Goal: Information Seeking & Learning: Understand process/instructions

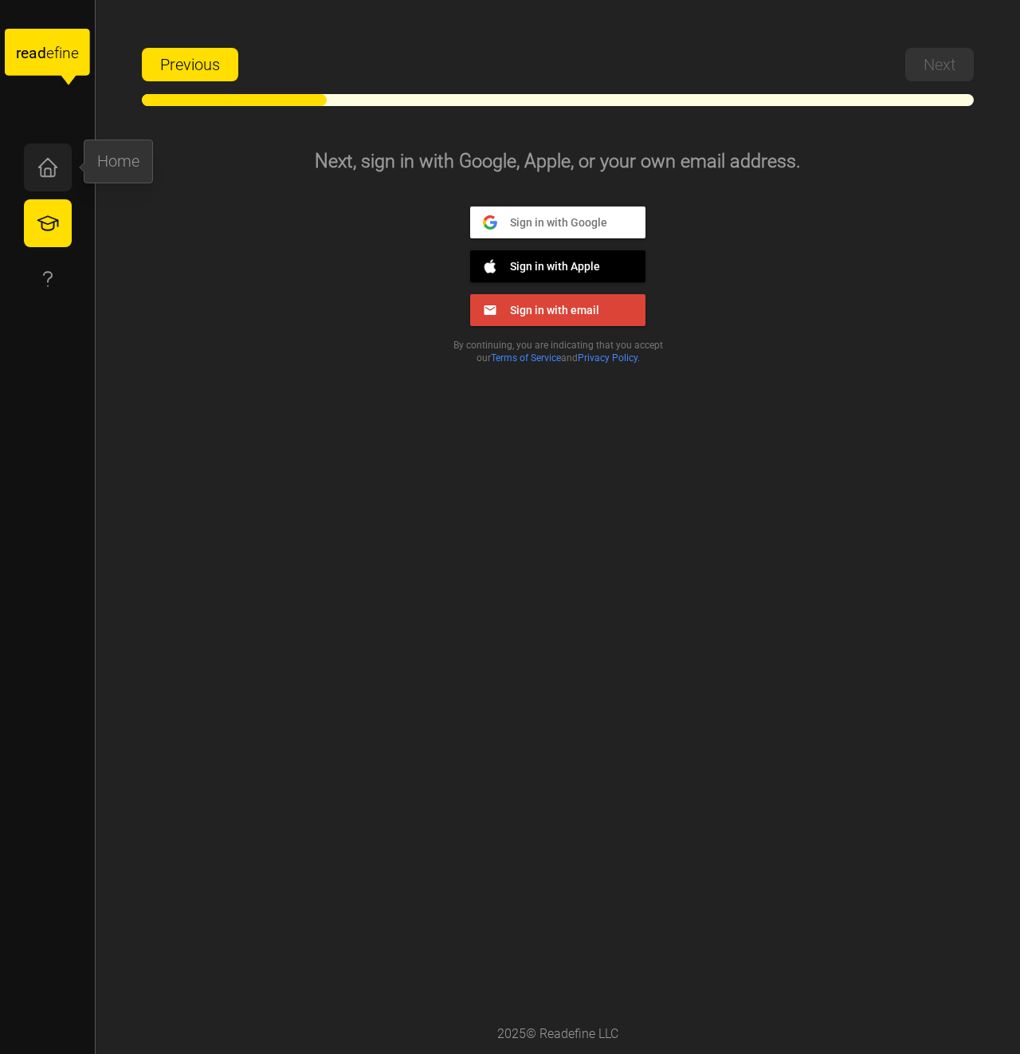
click at [51, 159] on icon "button" at bounding box center [48, 167] width 24 height 24
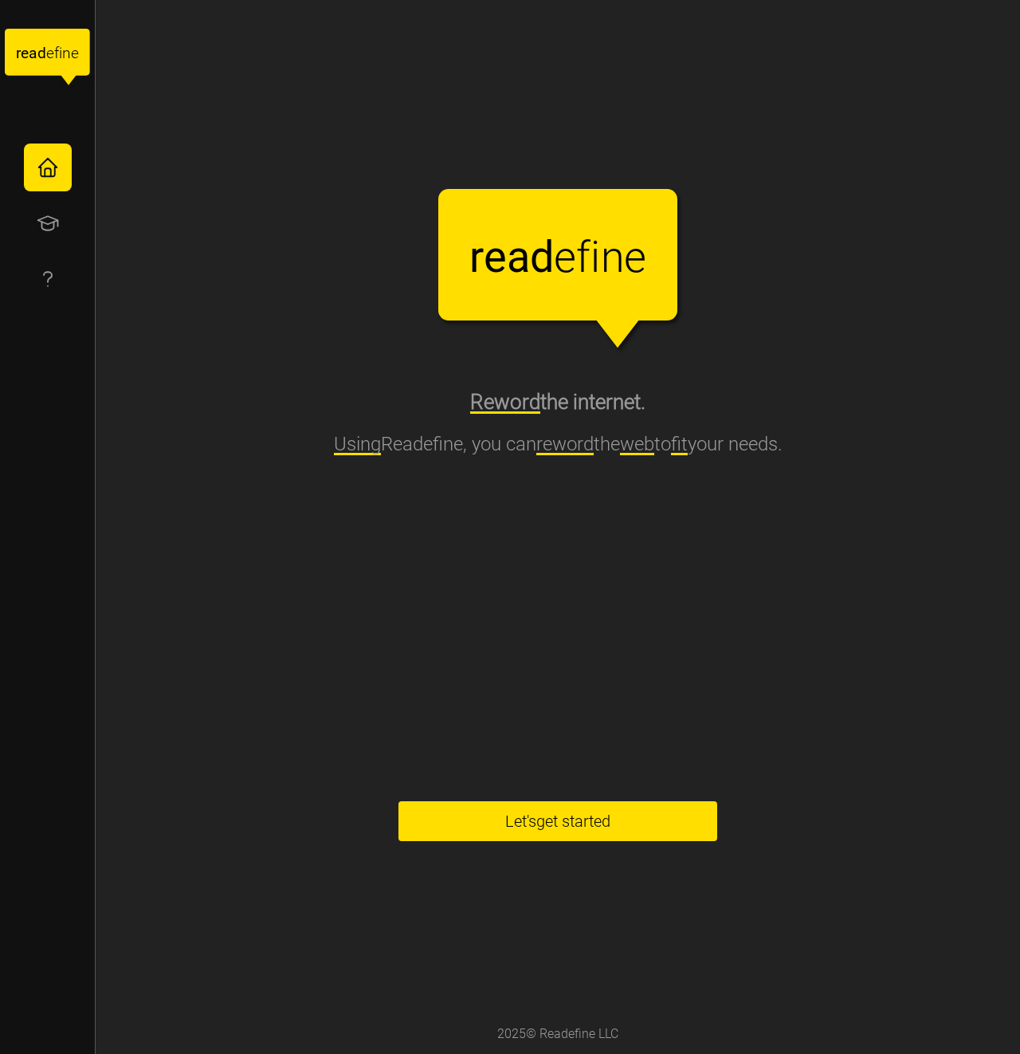
click at [611, 836] on span "Let's get started" at bounding box center [557, 821] width 105 height 38
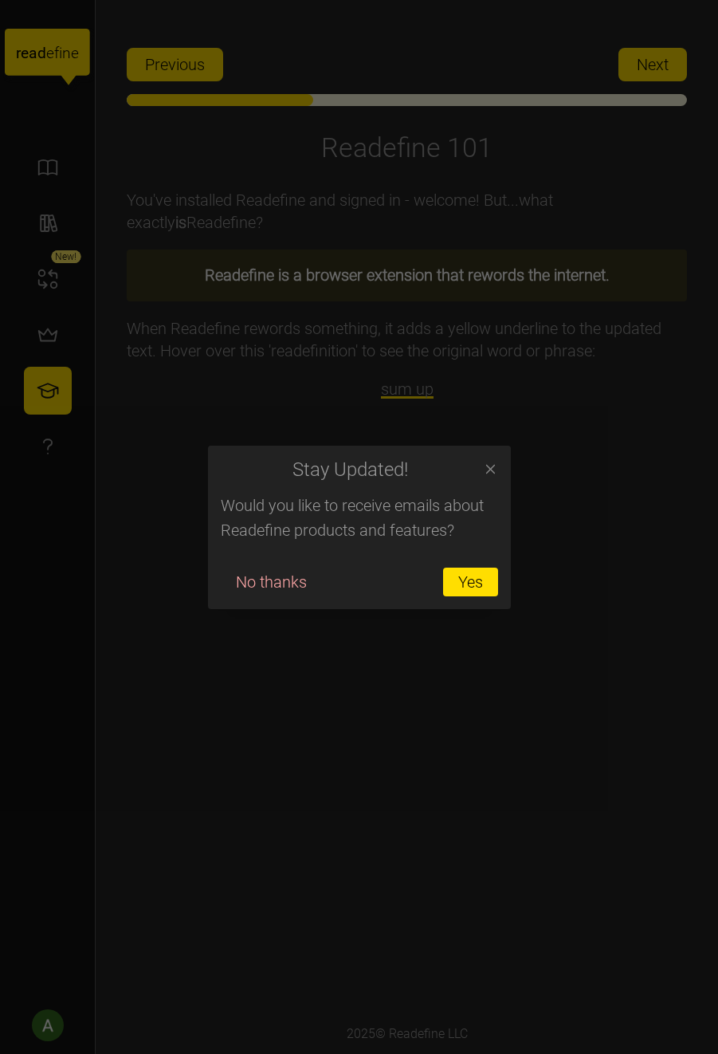
click at [485, 472] on icon "button" at bounding box center [491, 470] width 16 height 16
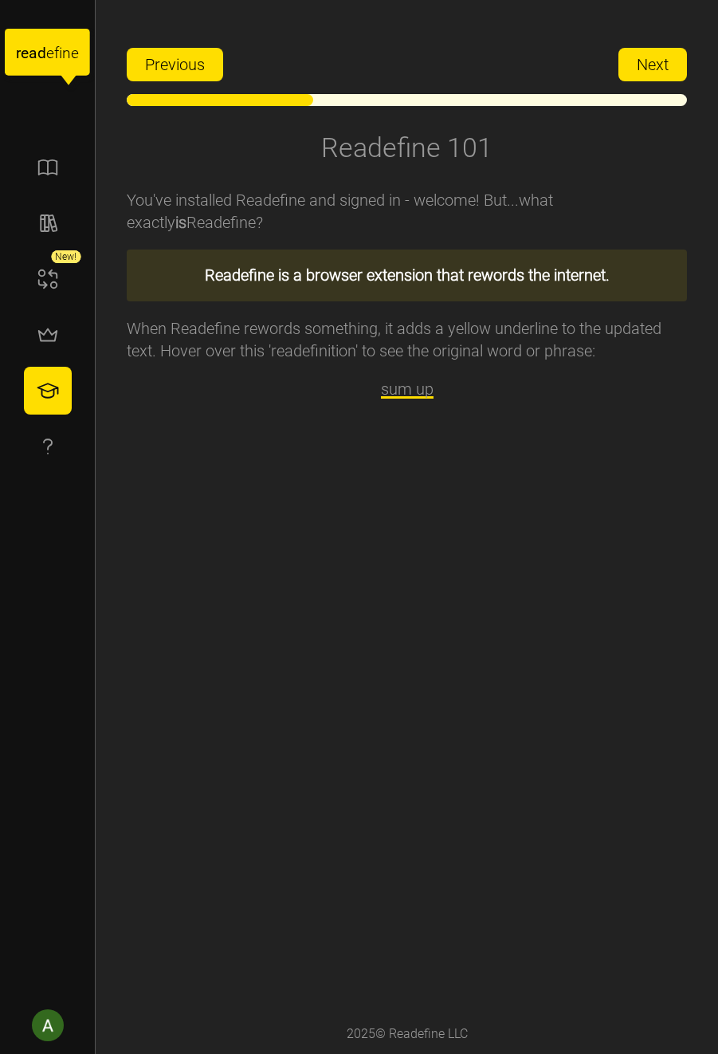
drag, startPoint x: 651, startPoint y: 58, endPoint x: 592, endPoint y: 156, distance: 114.9
click at [592, 156] on div "Previous Next Readefine 101 You've installed Readefine and signed in - welcome!…" at bounding box center [407, 527] width 560 height 974
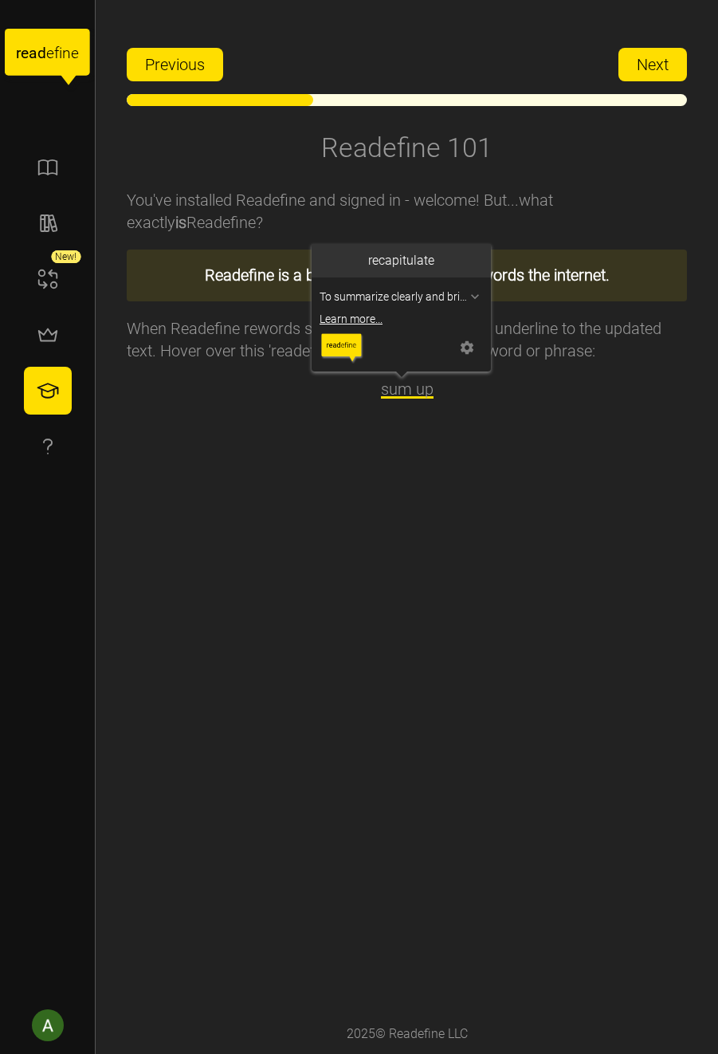
click at [469, 306] on div "" at bounding box center [475, 296] width 16 height 22
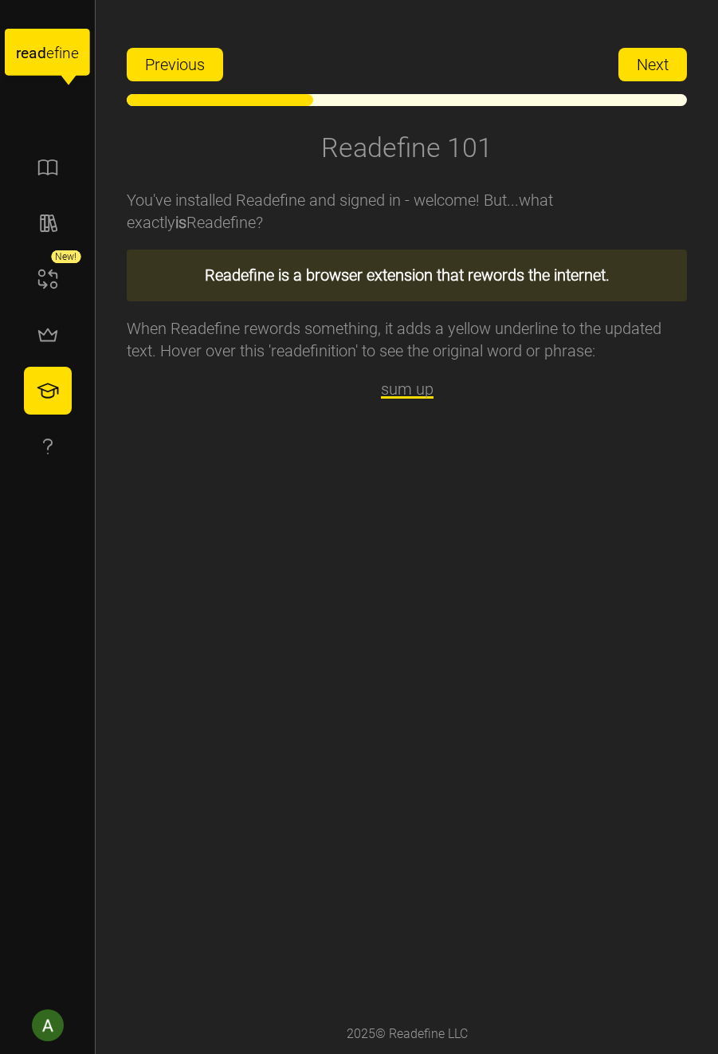
click at [694, 80] on div "Previous Next Readefine 101 You've installed Readefine and signed in - welcome!…" at bounding box center [407, 527] width 623 height 1054
click at [686, 72] on button "Next" at bounding box center [653, 64] width 69 height 33
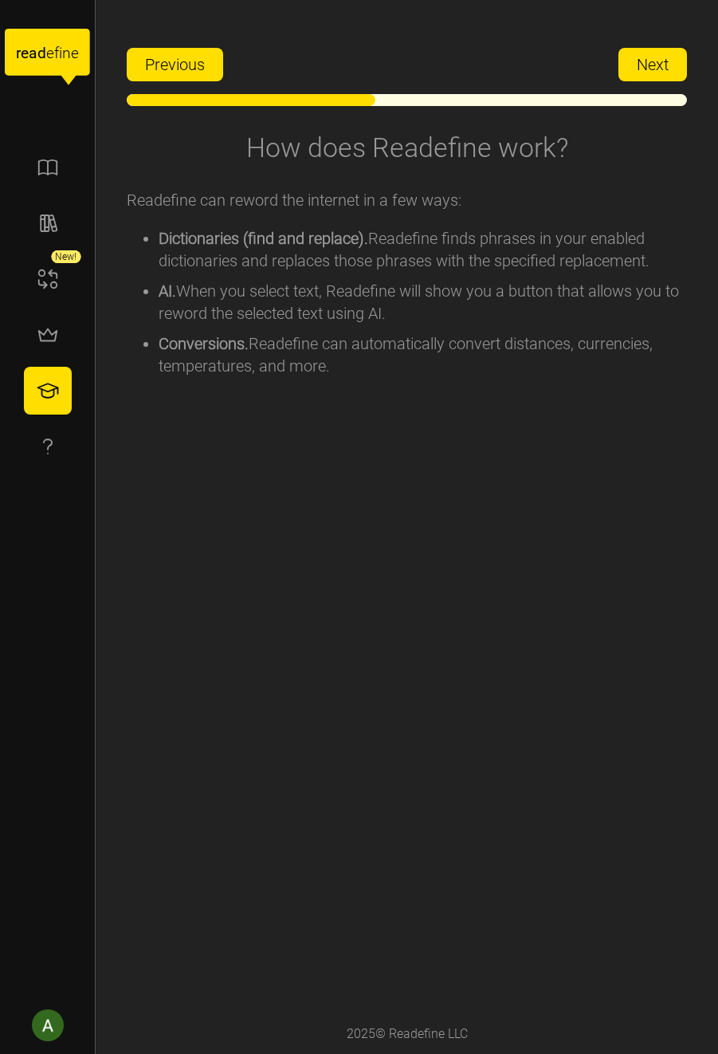
click at [647, 70] on span "Next" at bounding box center [653, 65] width 32 height 32
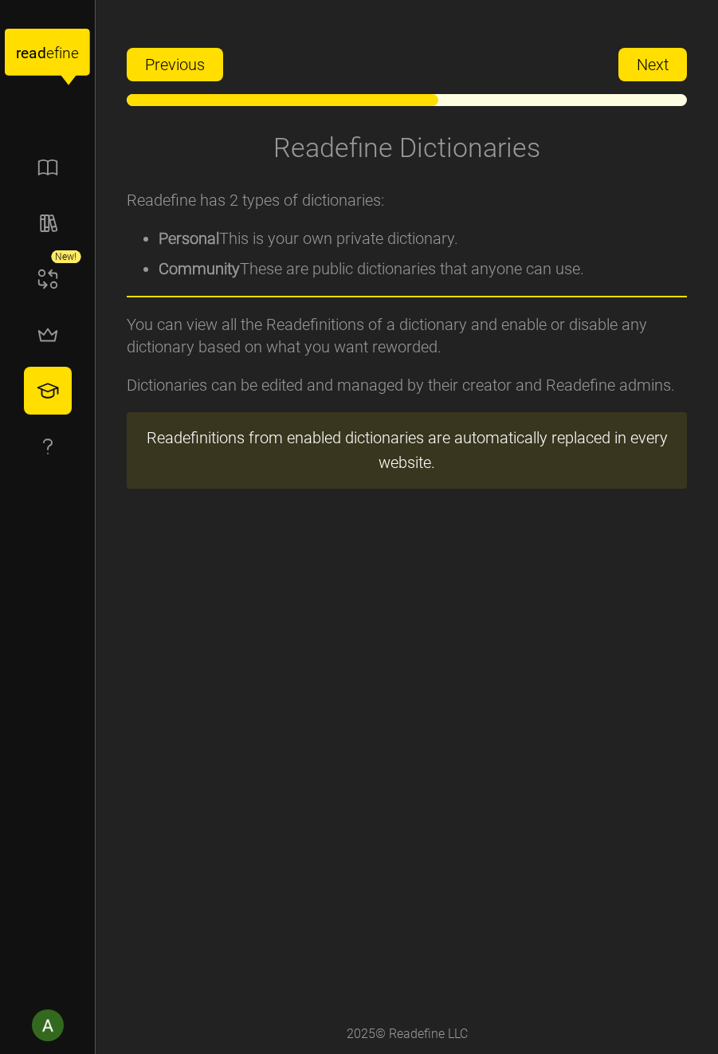
click at [646, 73] on span "Next" at bounding box center [653, 65] width 32 height 32
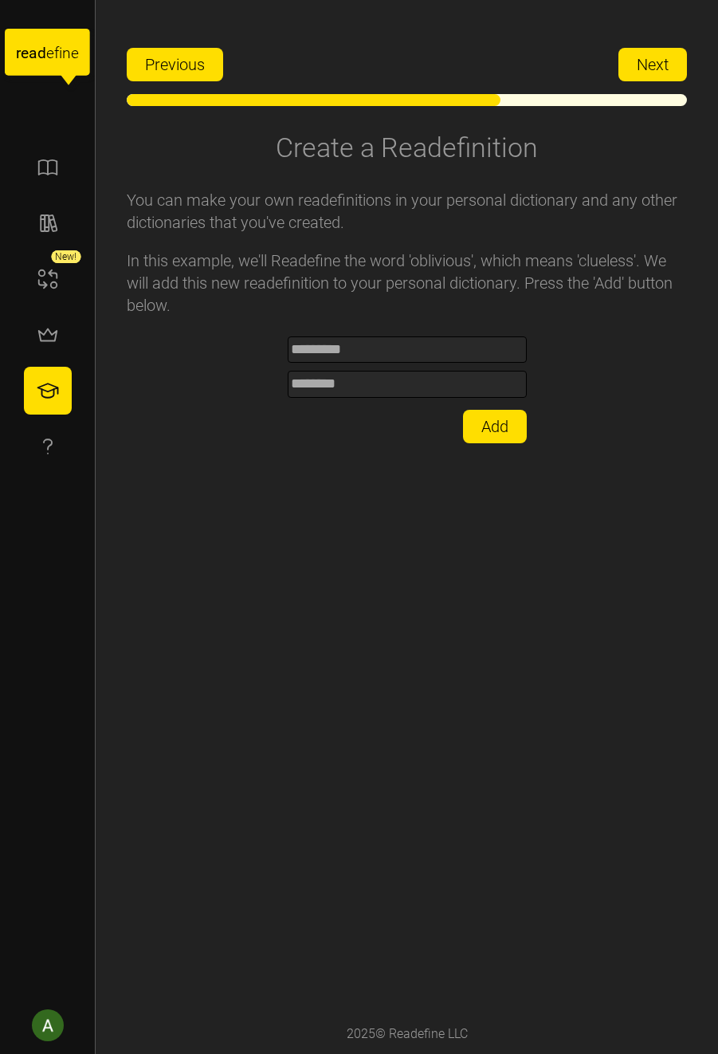
click at [666, 56] on span "Next" at bounding box center [653, 65] width 32 height 32
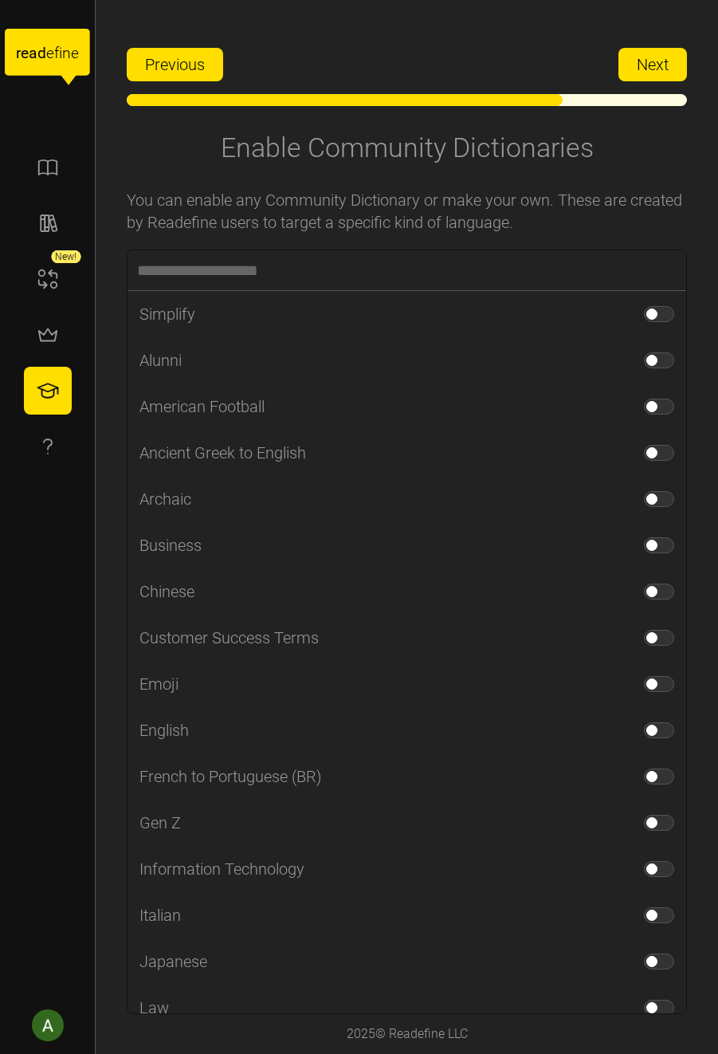
click at [666, 56] on span "Next" at bounding box center [653, 65] width 32 height 32
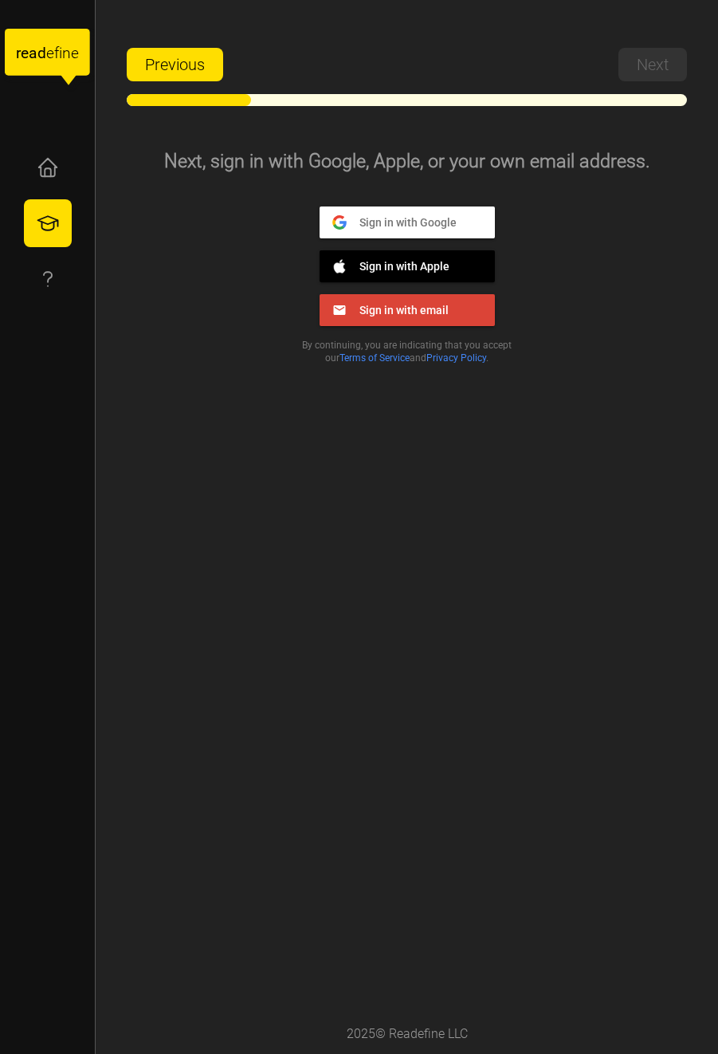
click at [438, 230] on button "Sign in with Google Google" at bounding box center [407, 222] width 175 height 32
click at [429, 258] on button "Sign in with Apple Apple" at bounding box center [407, 266] width 175 height 32
click at [427, 227] on span "Sign in with Google" at bounding box center [402, 221] width 110 height 14
